Goal: Find specific page/section: Find specific page/section

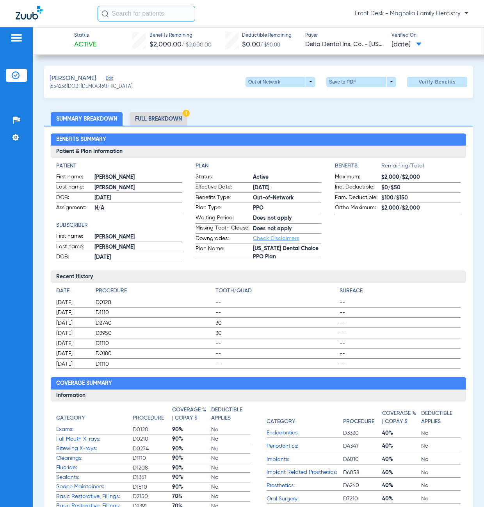
click at [144, 118] on li "Full Breakdown" at bounding box center [159, 119] width 58 height 14
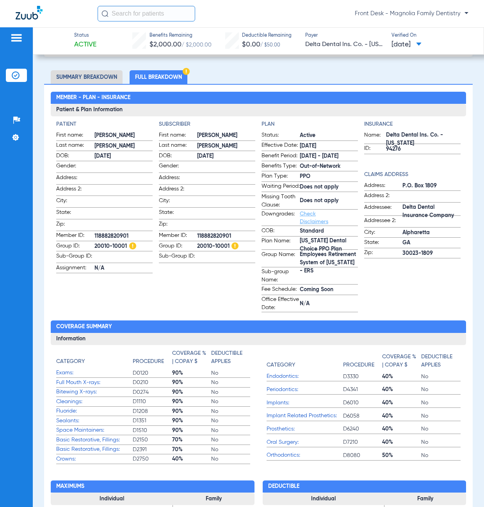
scroll to position [39, 0]
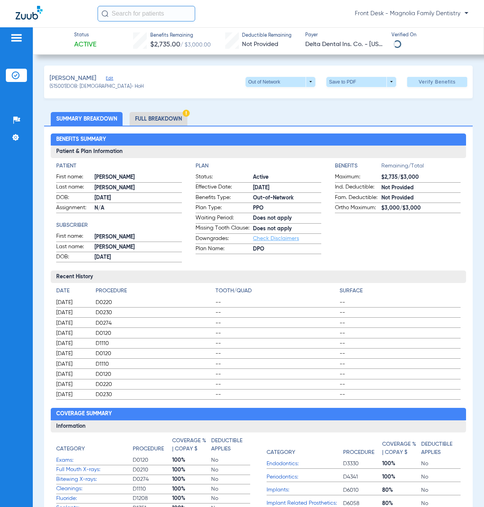
click at [20, 74] on li "Insurance Verification" at bounding box center [16, 75] width 21 height 13
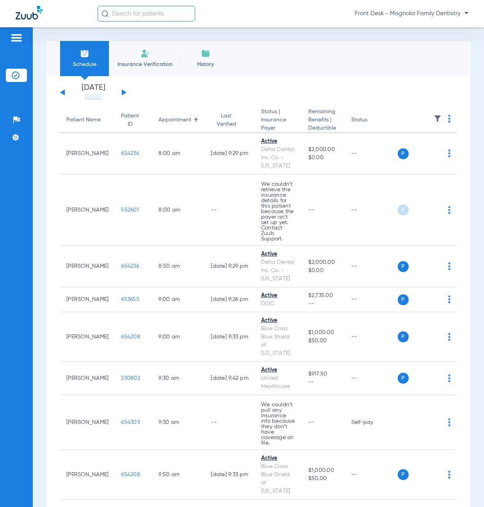
click at [123, 91] on button at bounding box center [124, 92] width 5 height 6
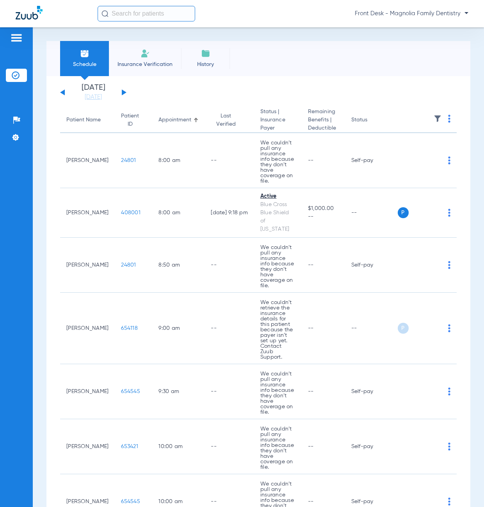
click at [62, 93] on div "Monday 06-09-2025 Tuesday 06-10-2025 Wednesday 06-11-2025 Thursday 06-12-2025 F…" at bounding box center [93, 92] width 66 height 17
click at [62, 93] on button at bounding box center [62, 92] width 5 height 6
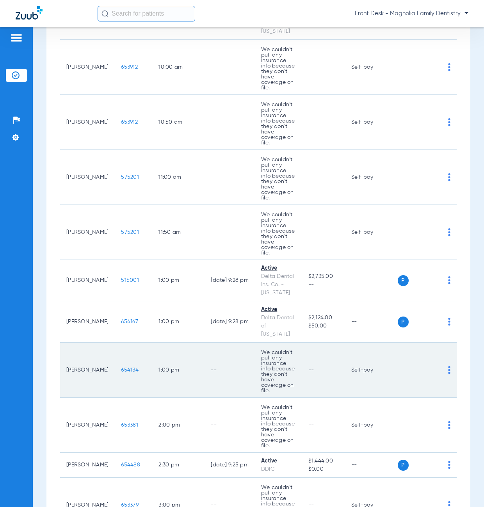
scroll to position [625, 0]
